Goal: Task Accomplishment & Management: Manage account settings

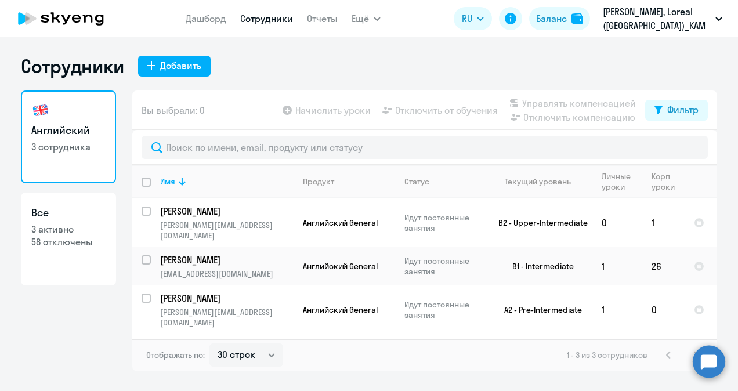
select select "30"
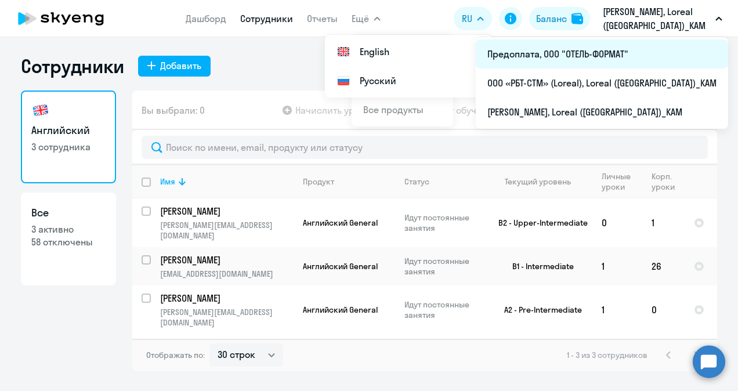
click at [634, 48] on li "Предоплата, ООО "ОТЕЛЬ-ФОРМАТ"" at bounding box center [602, 53] width 252 height 29
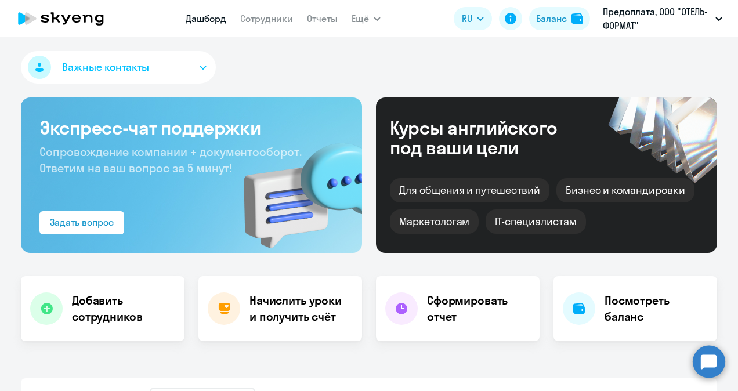
select select "30"
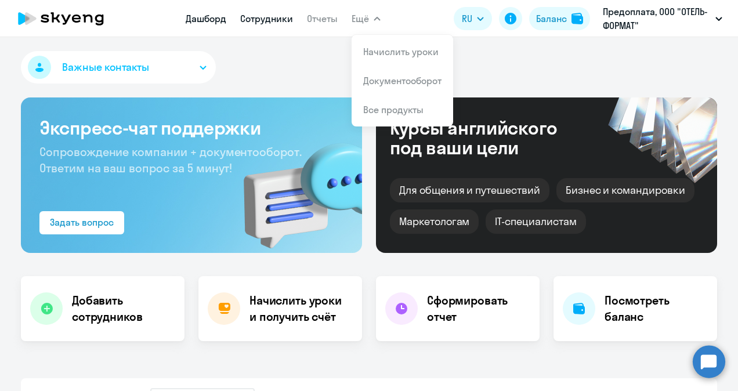
click at [272, 19] on link "Сотрудники" at bounding box center [266, 19] width 53 height 12
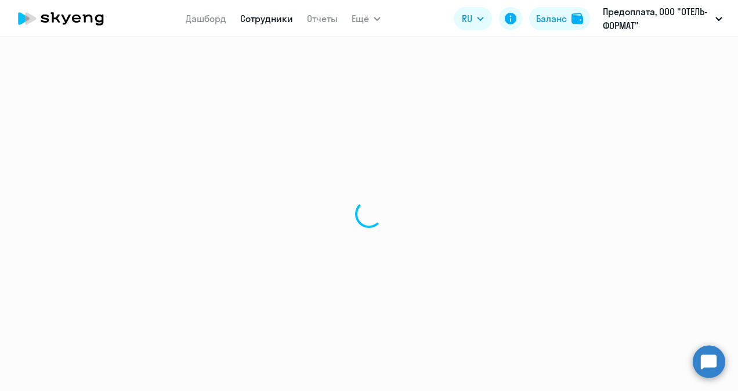
select select "30"
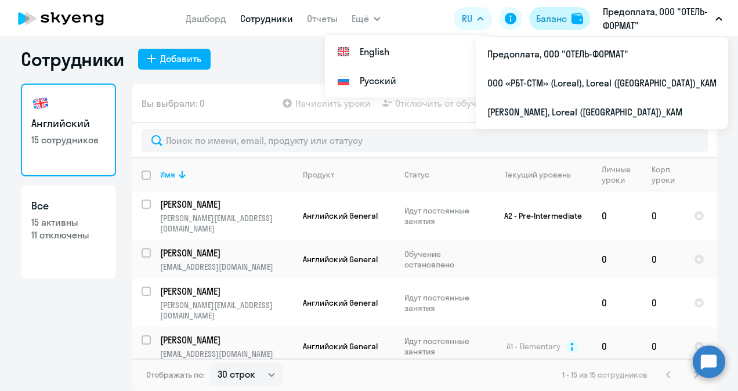
click at [552, 13] on div "Баланс" at bounding box center [551, 19] width 31 height 14
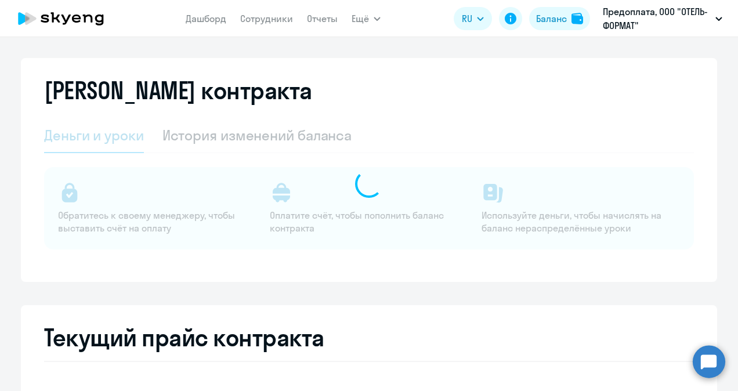
select select "english_adult_not_native_speaker"
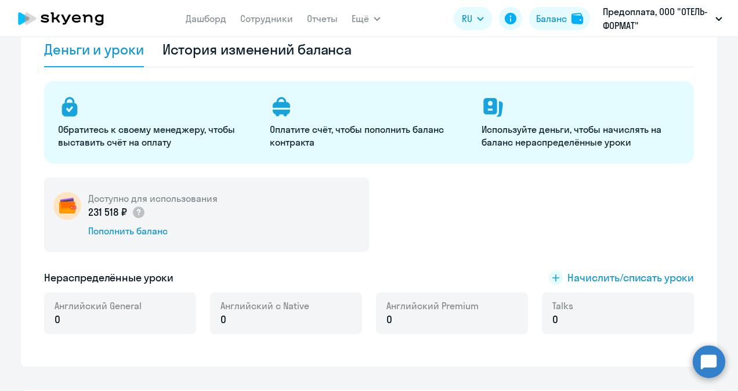
scroll to position [181, 0]
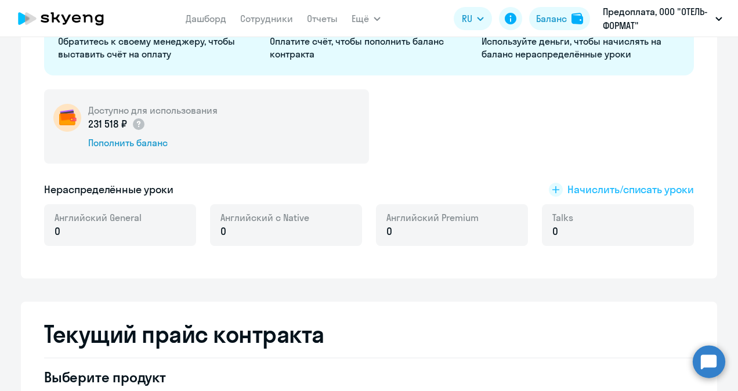
click at [619, 186] on span "Начислить/списать уроки" at bounding box center [630, 189] width 126 height 15
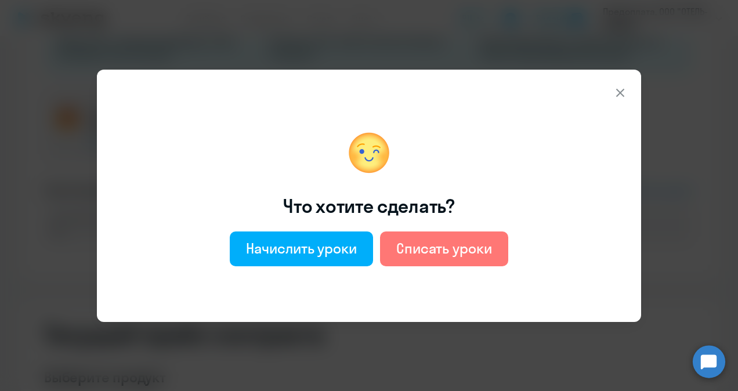
click at [618, 93] on icon at bounding box center [620, 93] width 14 height 14
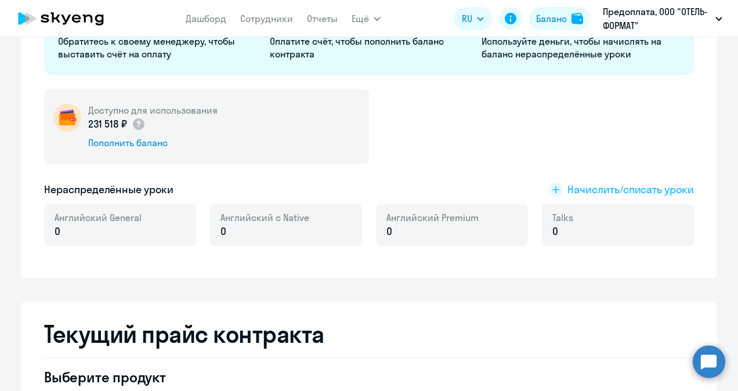
click at [594, 187] on span "Начислить/списать уроки" at bounding box center [630, 189] width 126 height 15
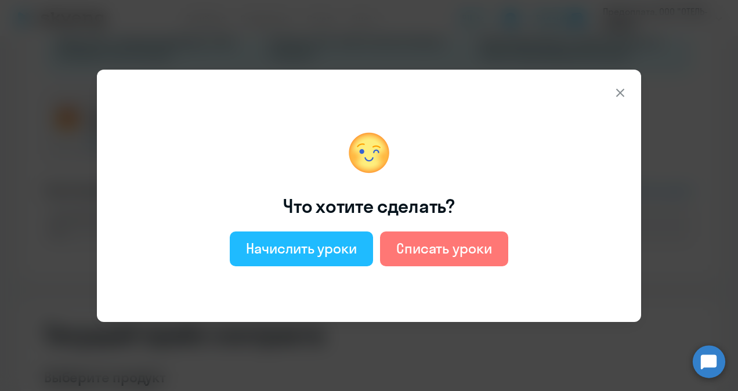
click at [291, 252] on div "Начислить уроки" at bounding box center [301, 248] width 111 height 19
select select "english_adult_not_native_speaker"
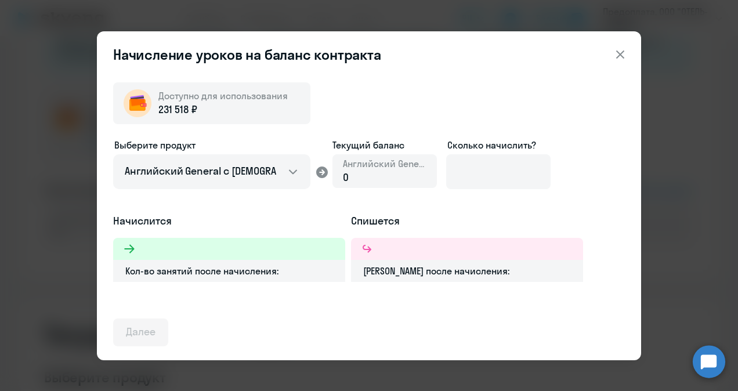
click at [619, 54] on icon at bounding box center [620, 55] width 14 height 14
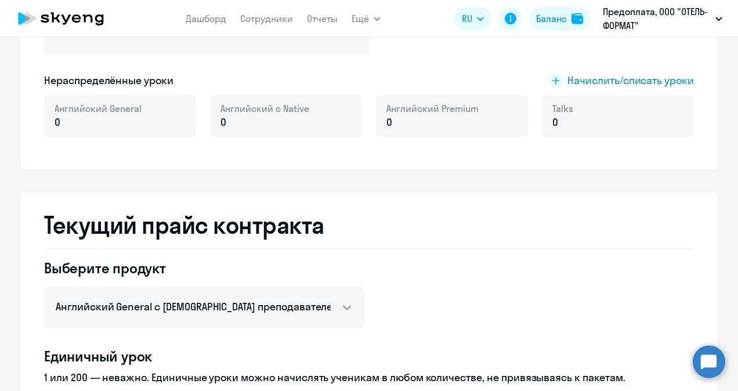
scroll to position [58, 0]
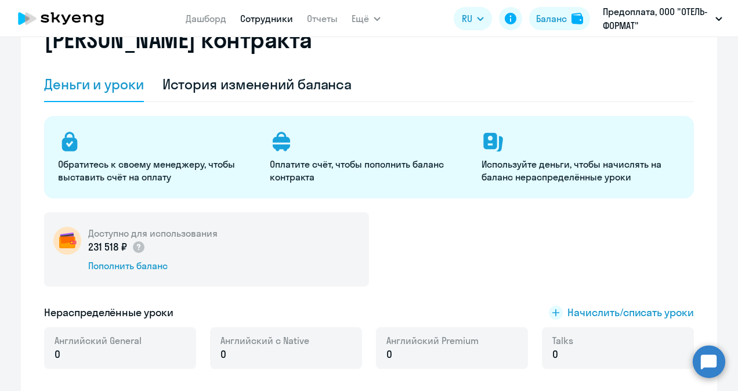
click at [263, 18] on link "Сотрудники" at bounding box center [266, 19] width 53 height 12
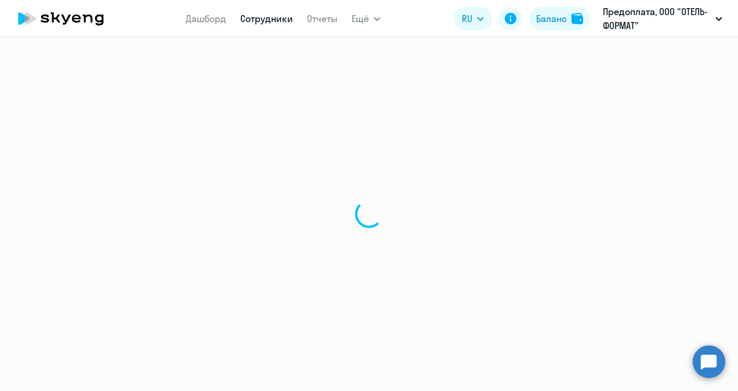
select select "30"
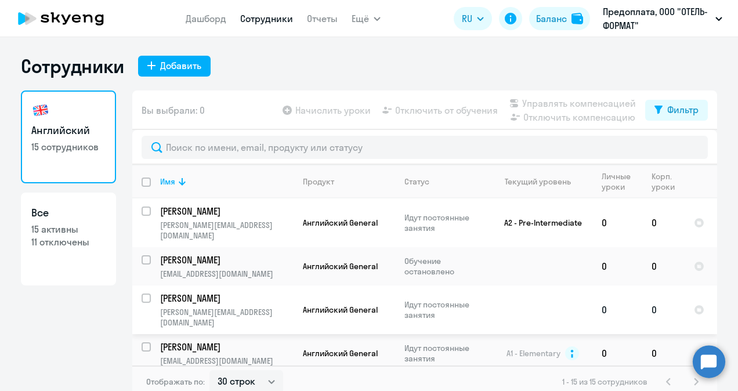
click at [202, 292] on p "[PERSON_NAME]" at bounding box center [225, 298] width 131 height 13
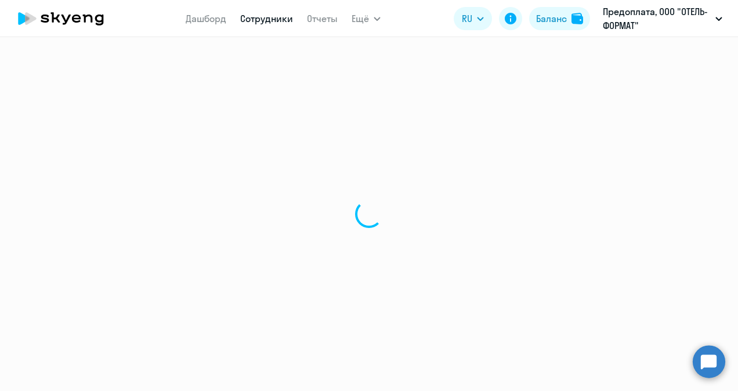
select select "english"
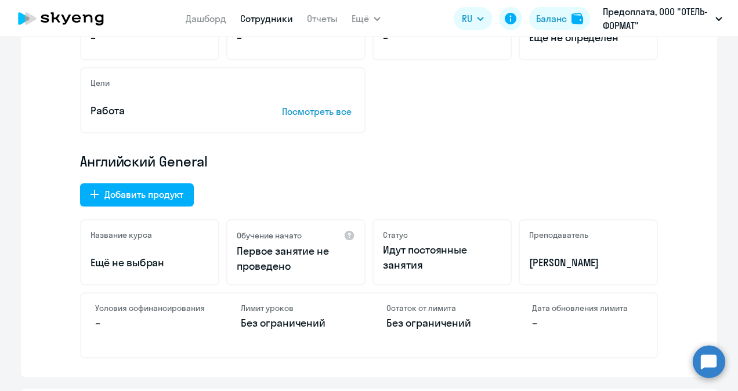
scroll to position [174, 0]
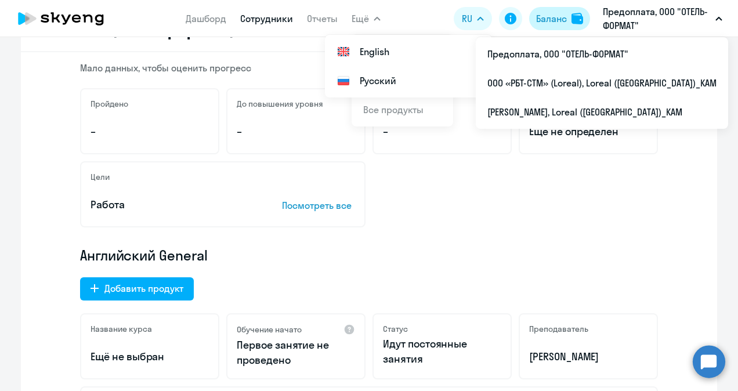
click at [555, 16] on div "Баланс" at bounding box center [551, 19] width 31 height 14
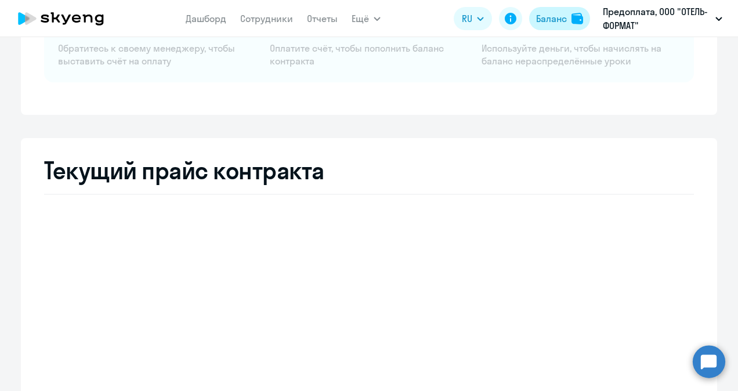
select select "english_adult_not_native_speaker"
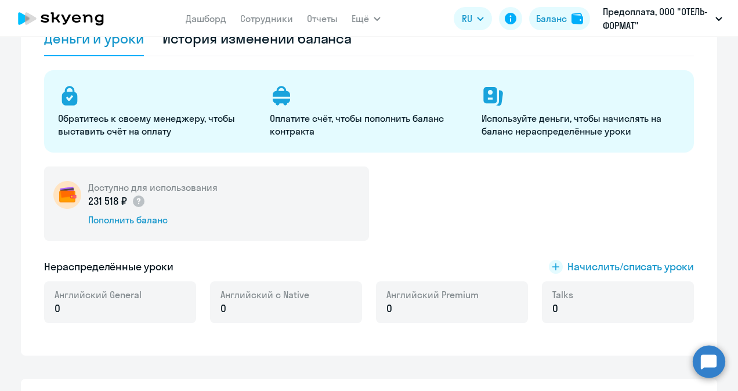
scroll to position [174, 0]
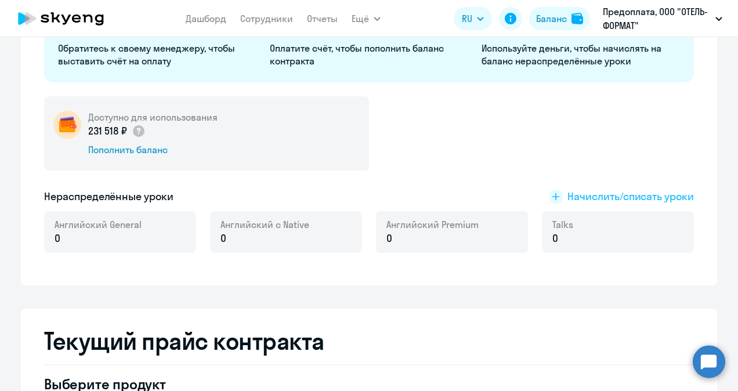
click at [630, 194] on span "Начислить/списать уроки" at bounding box center [630, 196] width 126 height 15
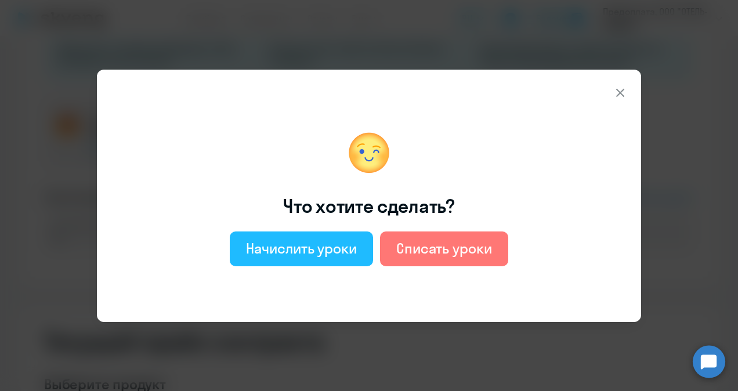
click at [310, 248] on div "Начислить уроки" at bounding box center [301, 248] width 111 height 19
select select "english_adult_not_native_speaker"
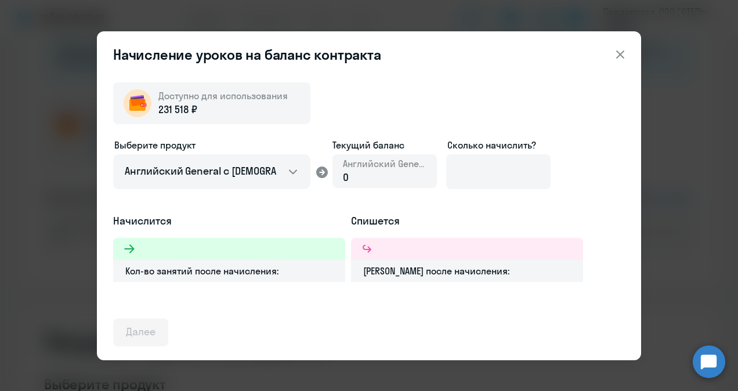
click at [619, 58] on icon at bounding box center [620, 55] width 14 height 14
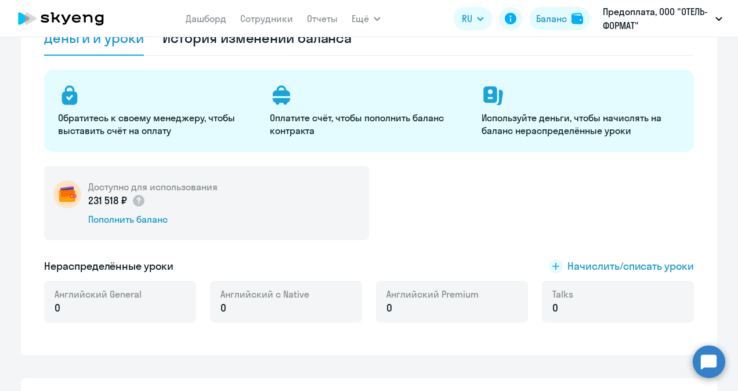
scroll to position [0, 0]
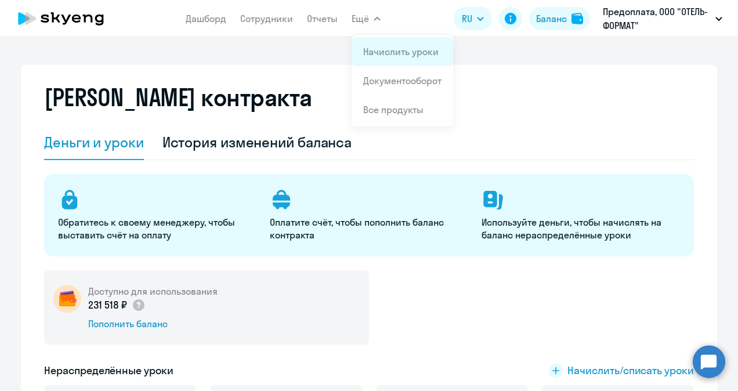
click at [384, 48] on link "Начислить уроки" at bounding box center [400, 52] width 75 height 12
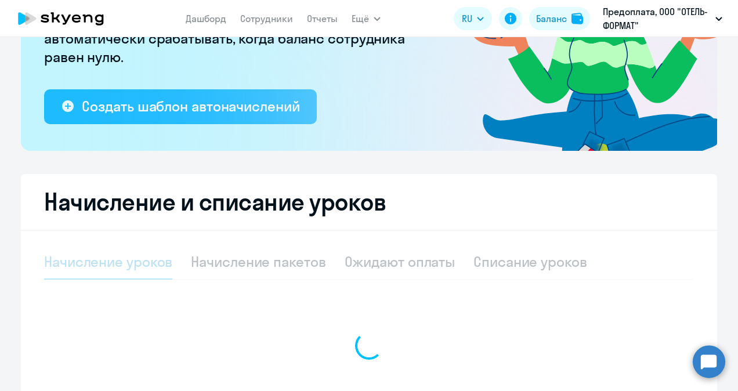
select select "10"
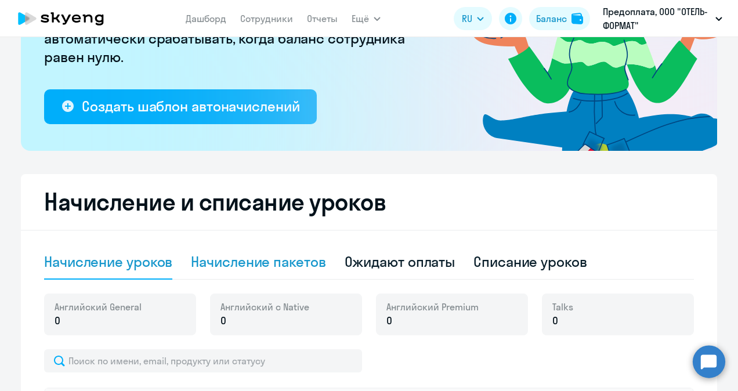
click at [263, 259] on div "Начисление пакетов" at bounding box center [258, 261] width 135 height 19
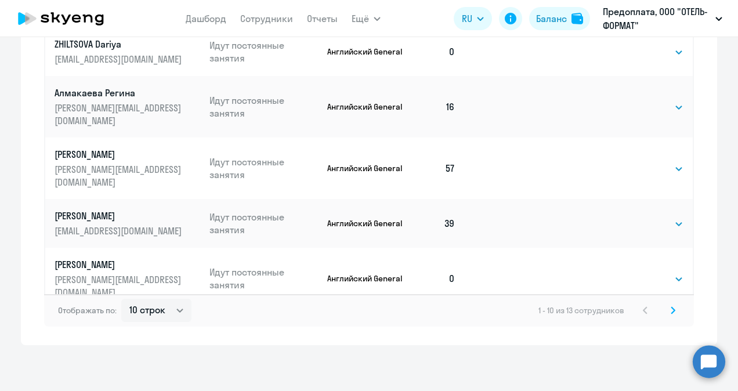
scroll to position [834, 0]
click at [175, 311] on select "10 строк 30 строк 50 строк" at bounding box center [156, 309] width 70 height 23
select select "30"
click at [121, 298] on select "10 строк 30 строк 50 строк" at bounding box center [156, 309] width 70 height 23
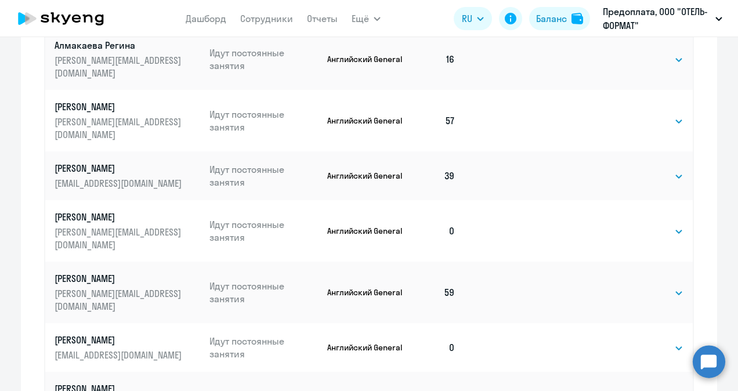
scroll to position [753, 0]
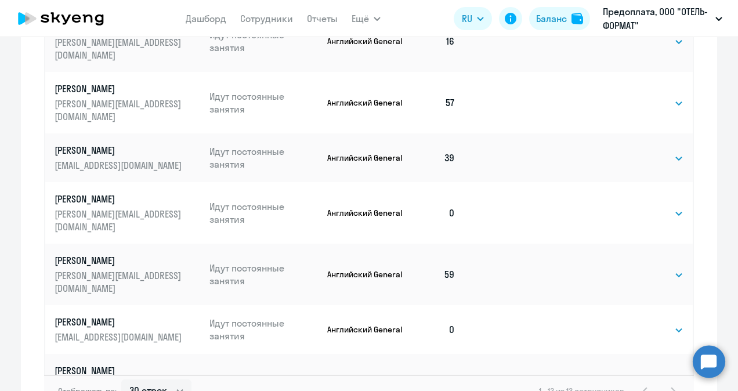
click at [666, 378] on select "Выбрать 4 8 16 32 64 96 128" at bounding box center [660, 385] width 48 height 14
select select "64"
click at [636, 378] on select "Выбрать 4 8 16 32 64 96 128" at bounding box center [660, 385] width 48 height 14
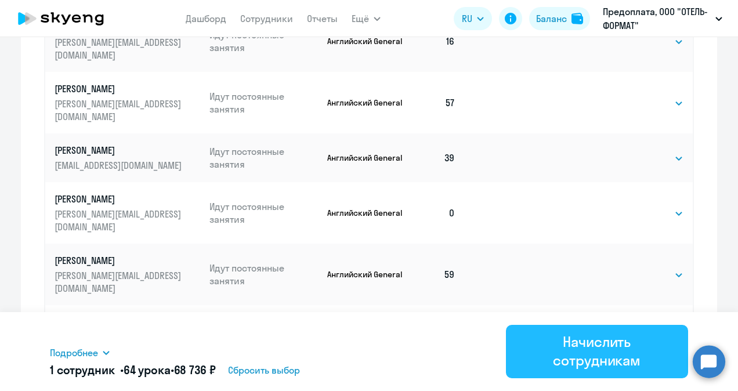
click at [587, 347] on div "Начислить сотрудникам" at bounding box center [597, 350] width 150 height 37
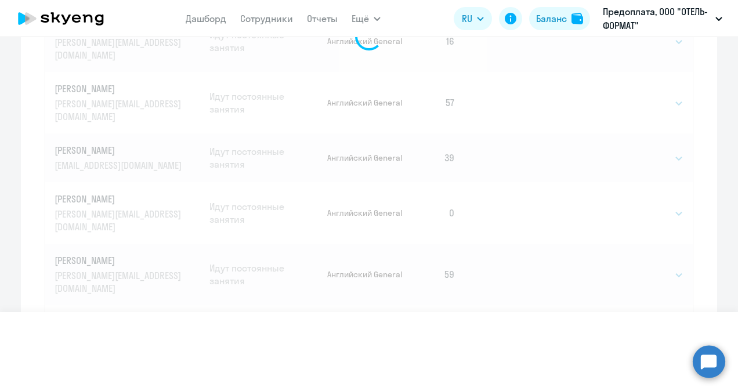
select select
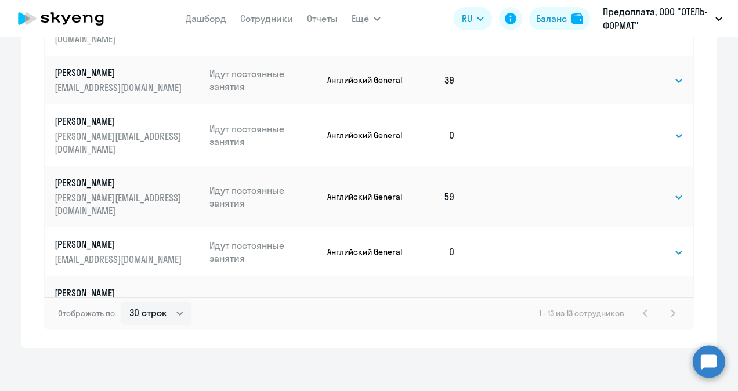
scroll to position [834, 0]
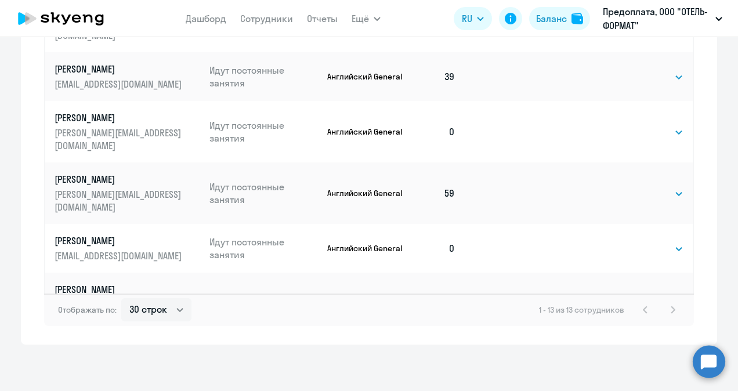
click at [107, 283] on p "[PERSON_NAME]" at bounding box center [120, 289] width 130 height 13
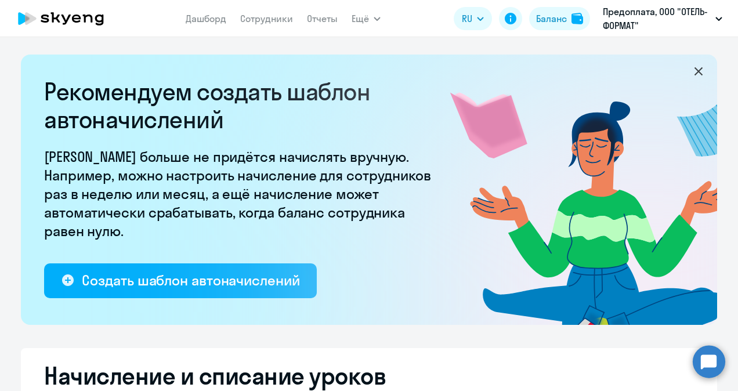
select select "english"
